Goal: Find specific page/section: Find specific page/section

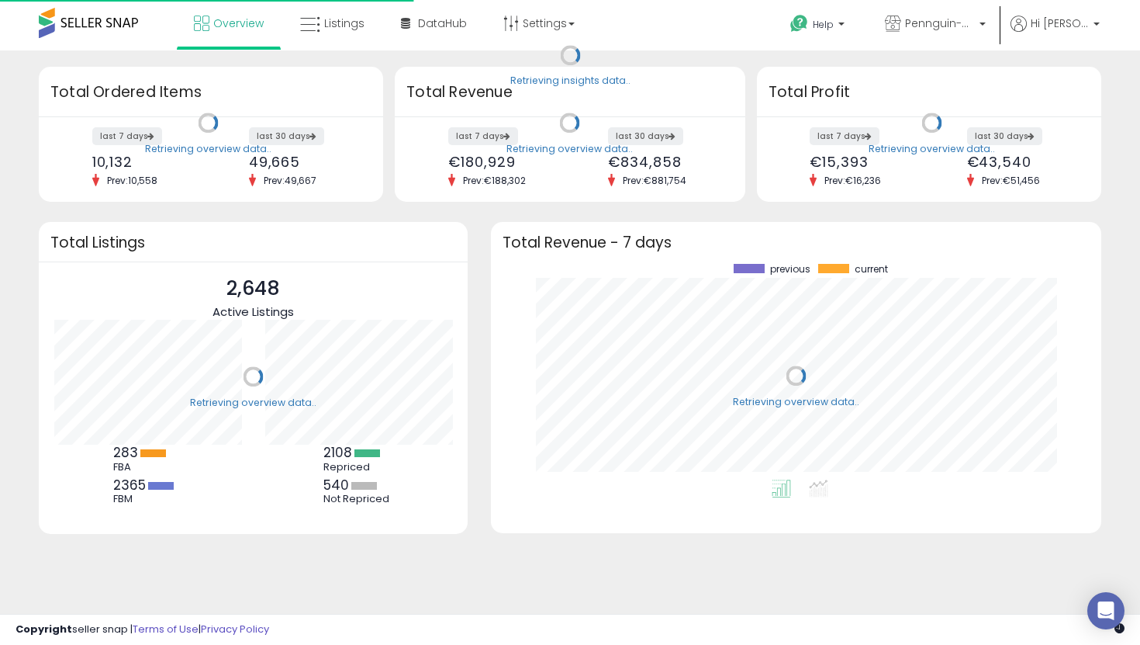
scroll to position [216, 579]
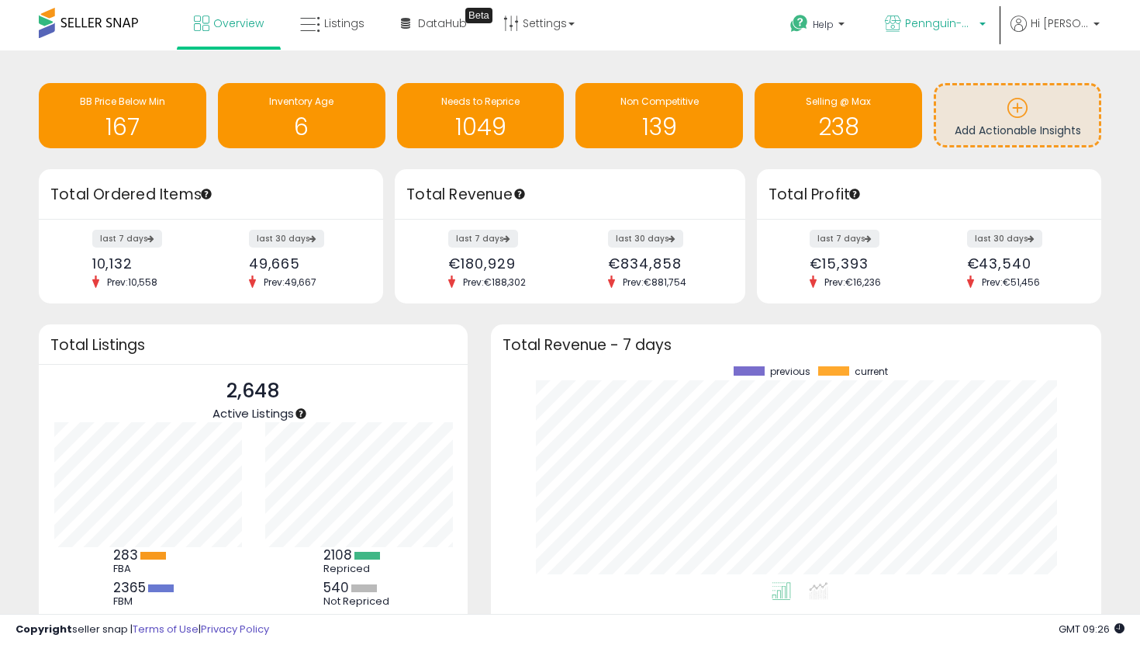
click at [975, 28] on span "Pennguin-DE-Home" at bounding box center [940, 24] width 70 height 16
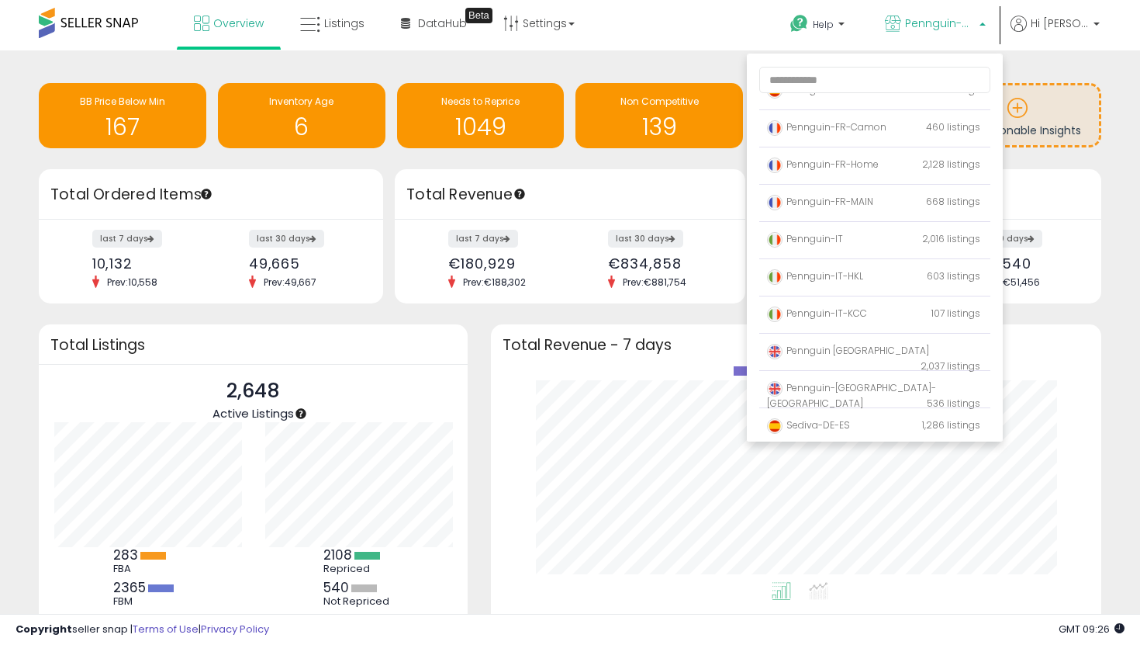
scroll to position [138, 0]
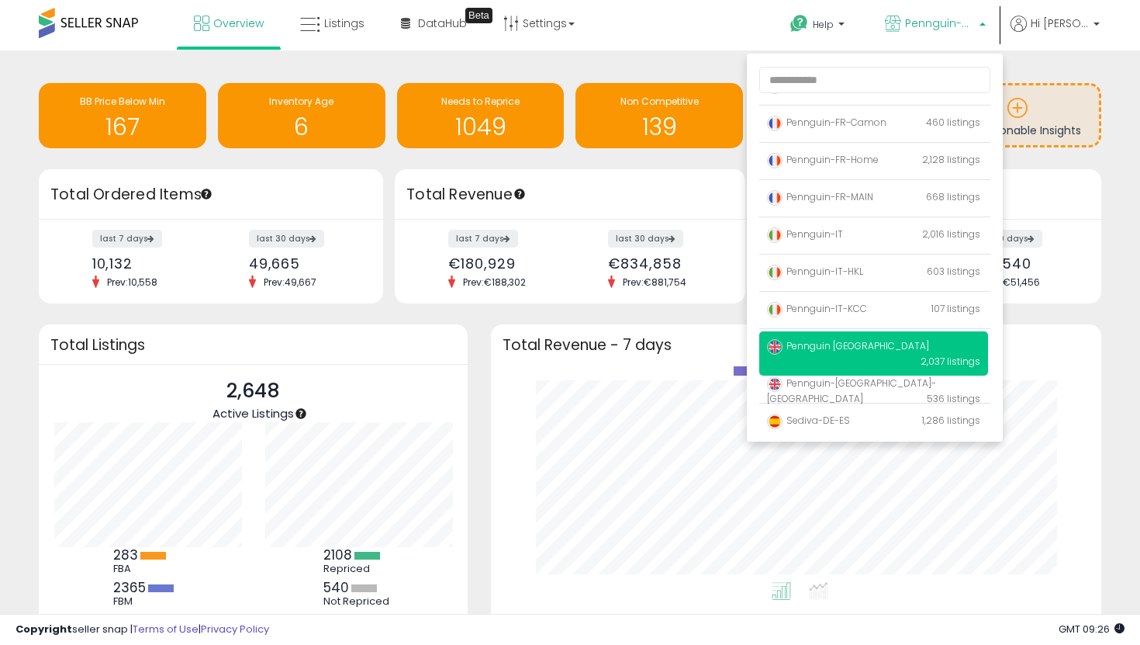
click at [864, 352] on span "Pennguin [GEOGRAPHIC_DATA]" at bounding box center [848, 345] width 162 height 13
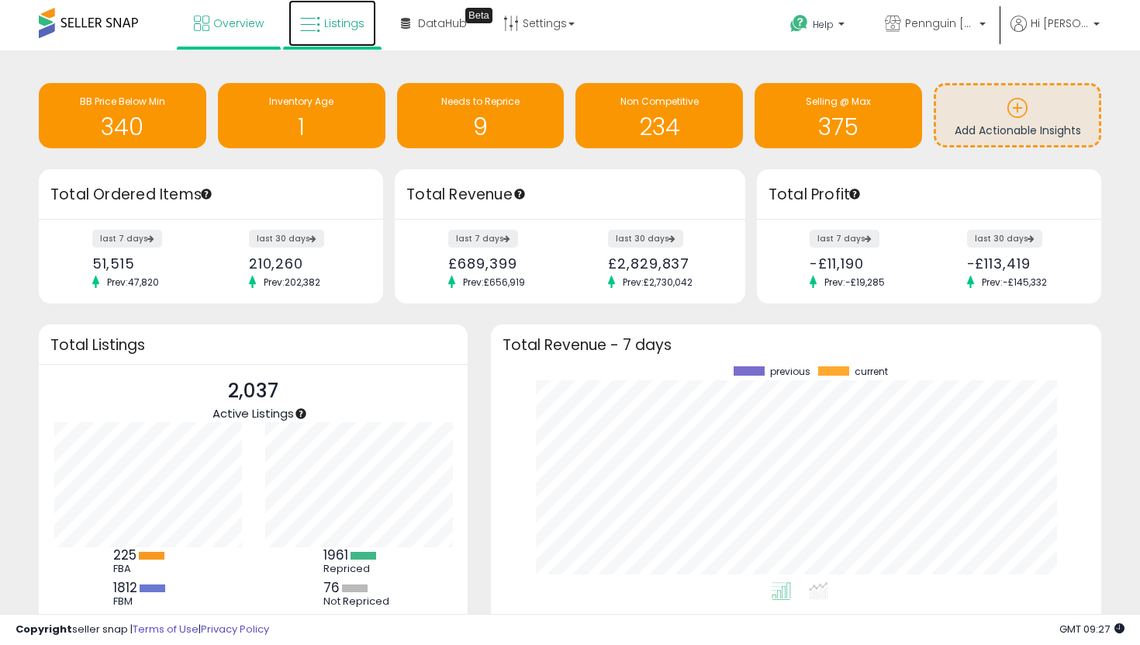
click at [325, 10] on link "Listings" at bounding box center [333, 23] width 88 height 47
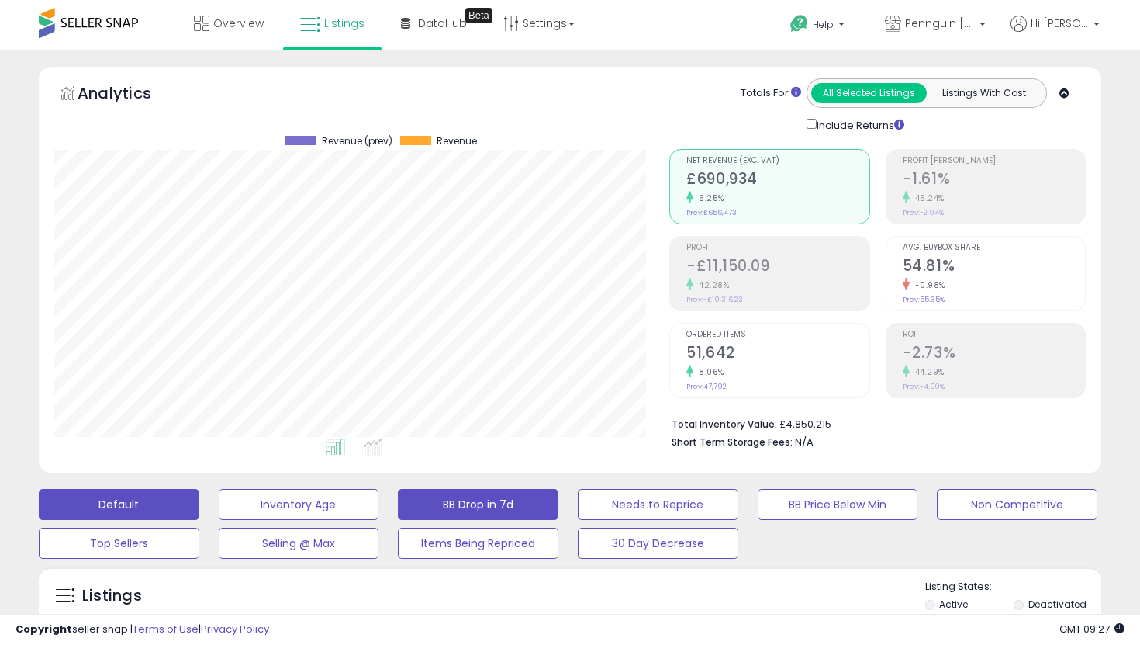
scroll to position [318, 615]
click at [471, 499] on button "BB Drop in 7d" at bounding box center [478, 504] width 161 height 31
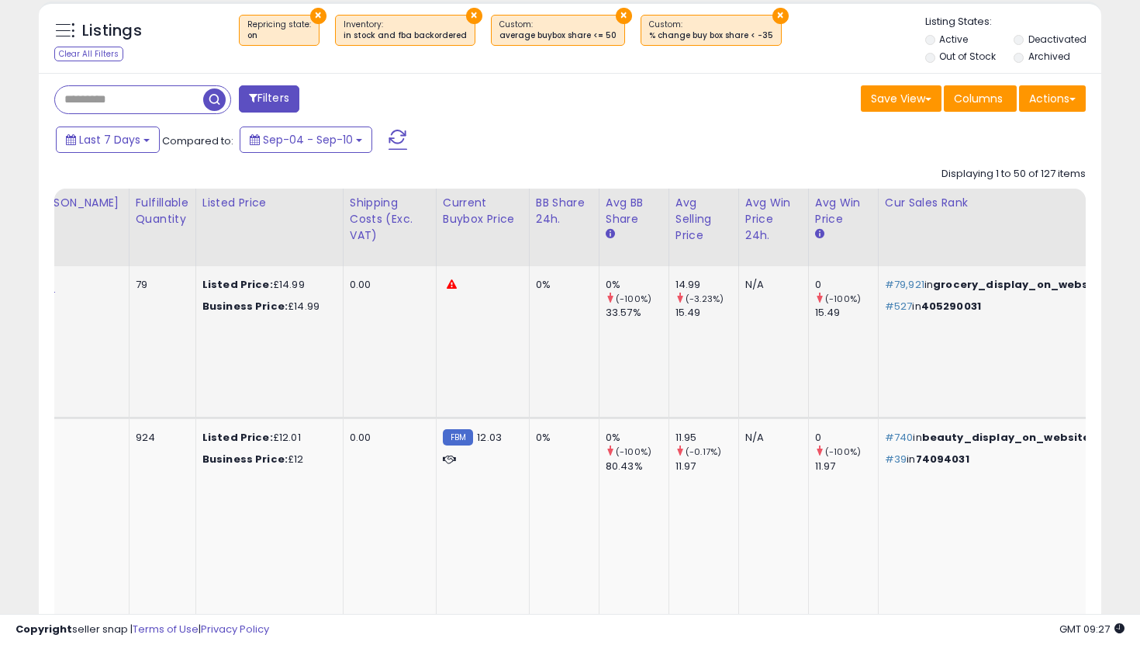
scroll to position [0, 504]
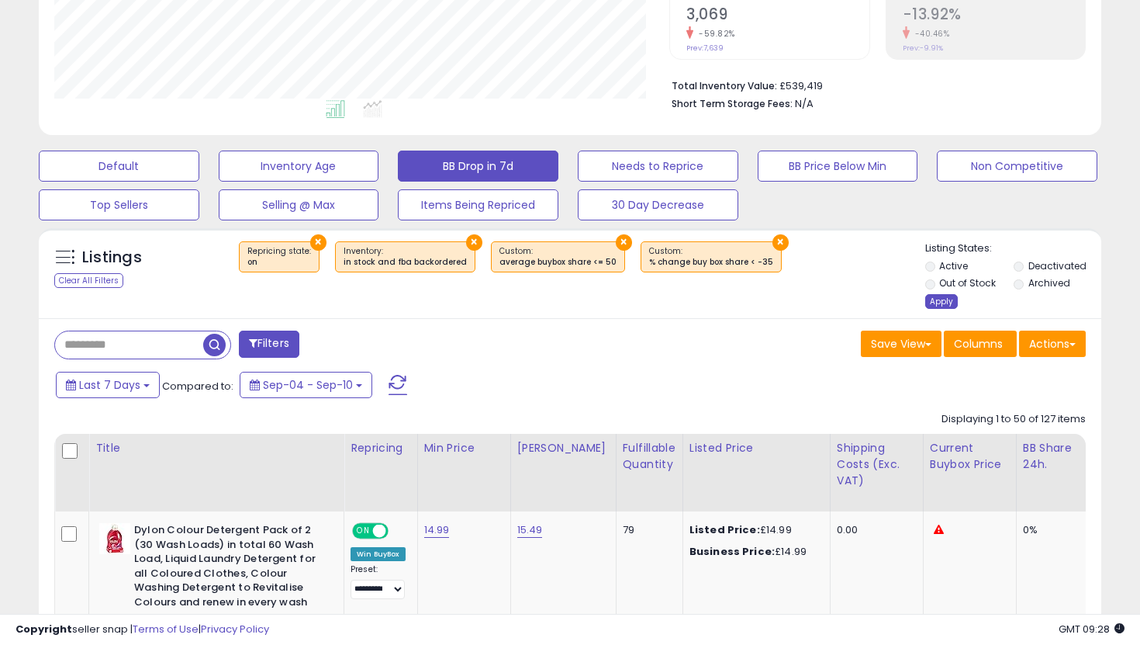
click at [939, 296] on div "Apply" at bounding box center [941, 301] width 33 height 15
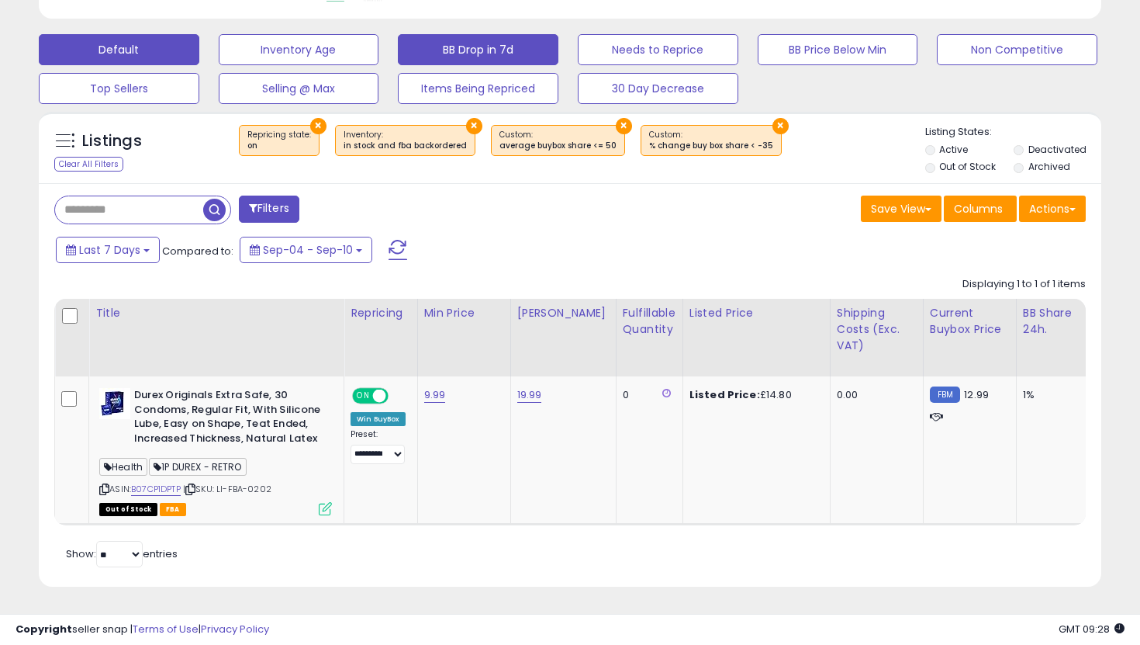
click at [173, 50] on button "Default" at bounding box center [119, 49] width 161 height 31
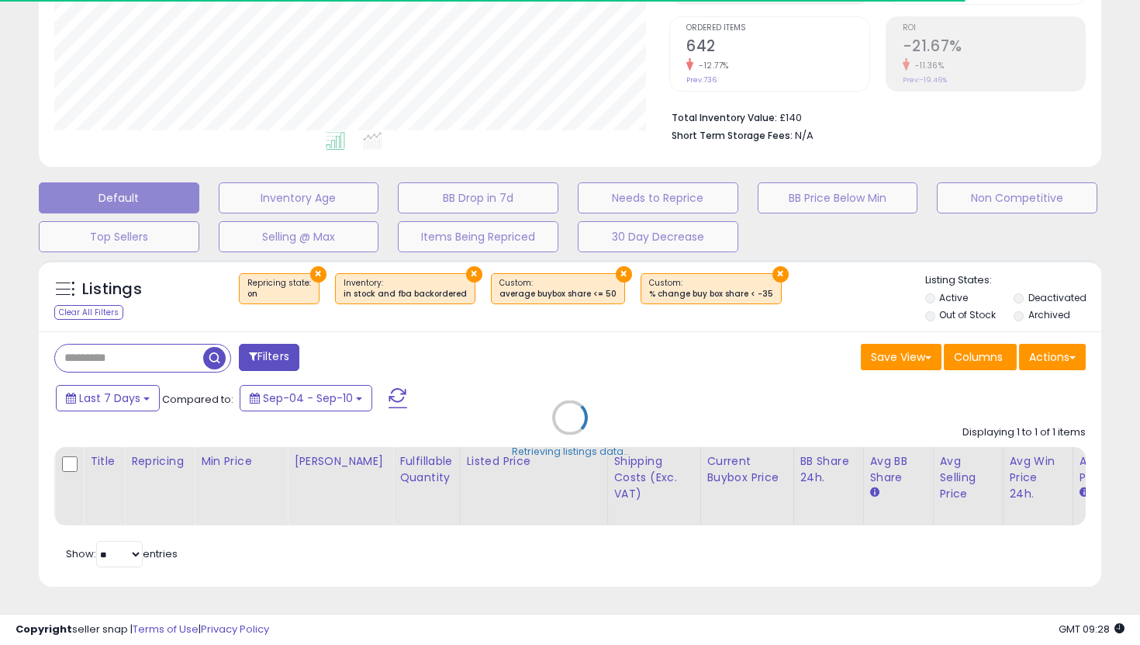
select select "**"
